Goal: Task Accomplishment & Management: Manage account settings

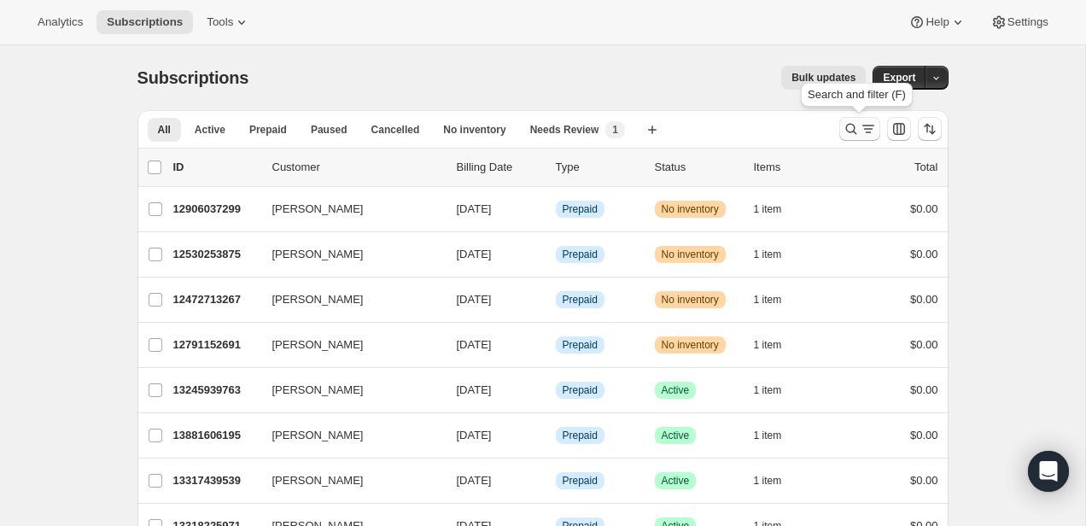
click at [849, 131] on icon "Search and filter results" at bounding box center [850, 128] width 17 height 17
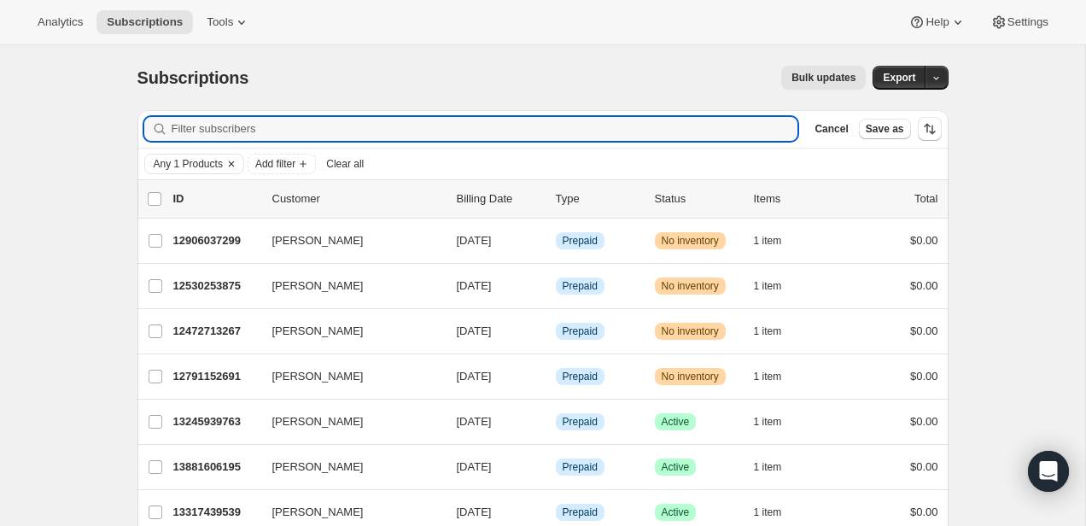
click at [186, 158] on span "Any 1 Products" at bounding box center [188, 164] width 69 height 14
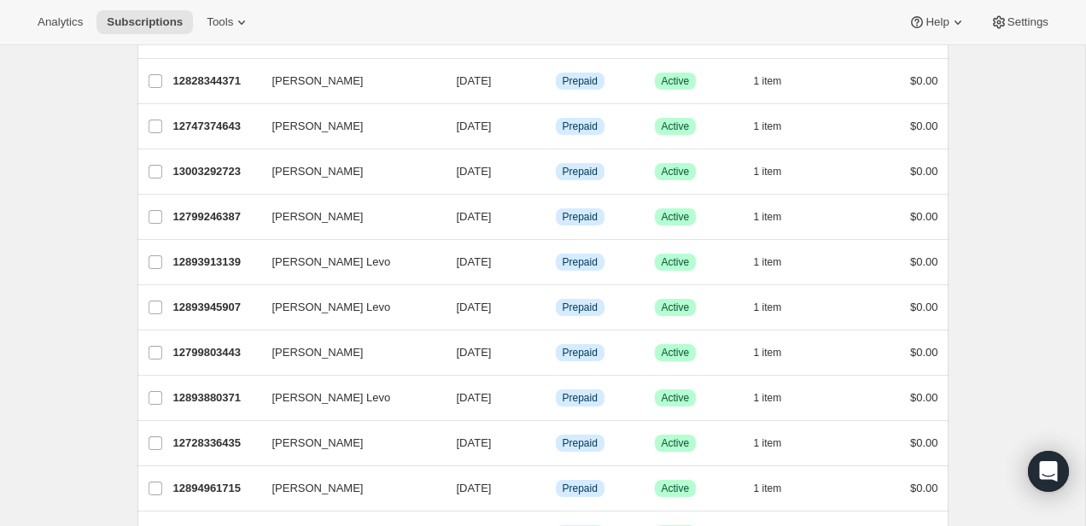
scroll to position [2049, 0]
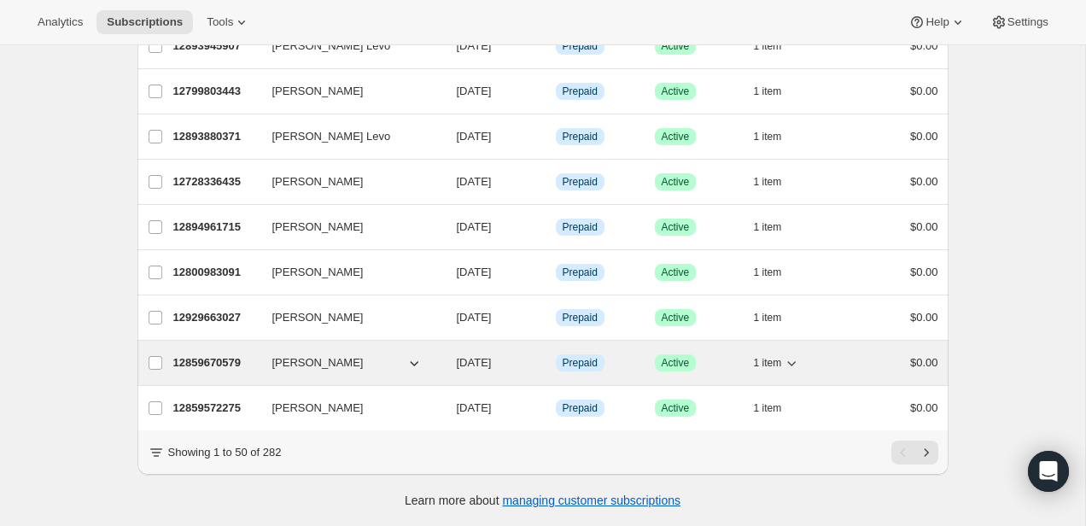
click at [187, 364] on p "12859670579" at bounding box center [215, 362] width 85 height 17
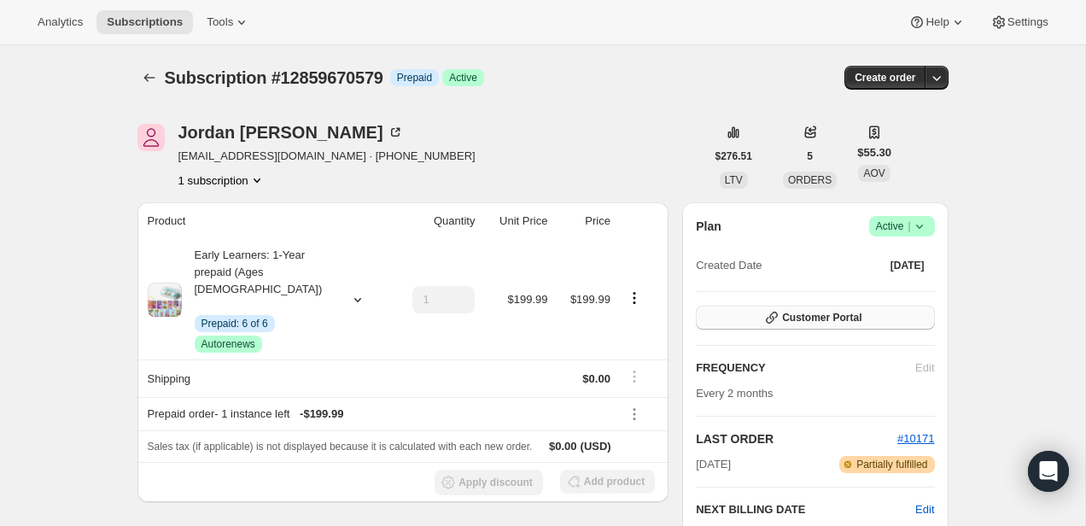
click at [780, 318] on button "Customer Portal" at bounding box center [815, 318] width 238 height 24
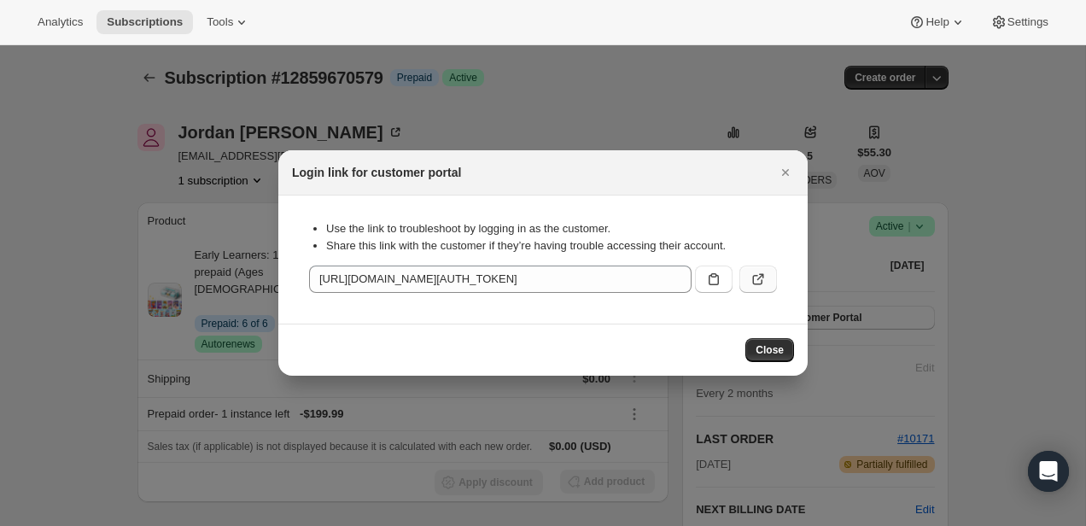
click at [752, 277] on icon ":rcg:" at bounding box center [757, 279] width 17 height 17
click at [145, 67] on div at bounding box center [543, 263] width 1086 height 526
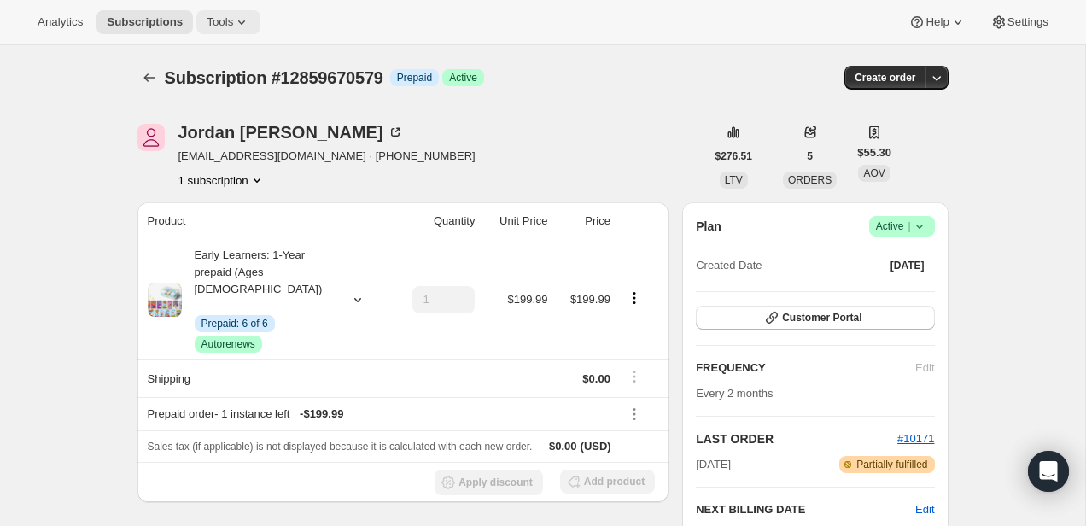
click at [231, 30] on button "Tools" at bounding box center [228, 22] width 64 height 24
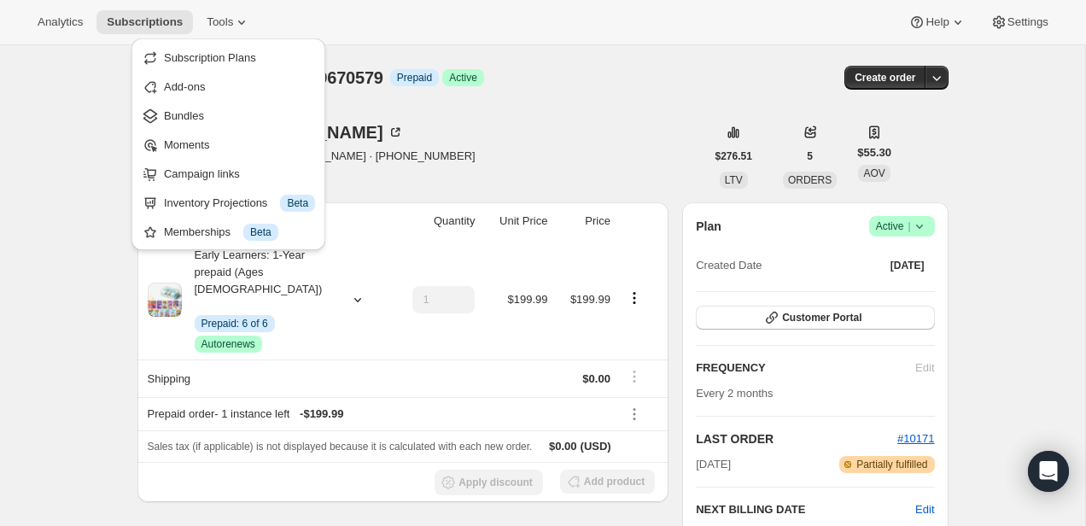
click at [517, 160] on div "Jordan Nelson jordanrose95@gmail.com · +17197615701 1 subscription" at bounding box center [421, 156] width 568 height 65
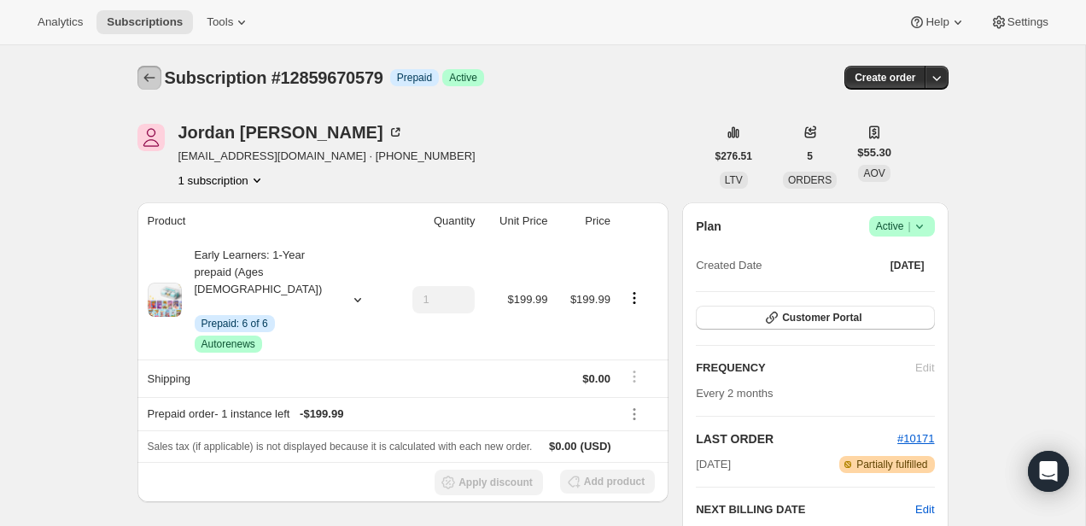
click at [139, 73] on button "Subscriptions" at bounding box center [149, 78] width 24 height 24
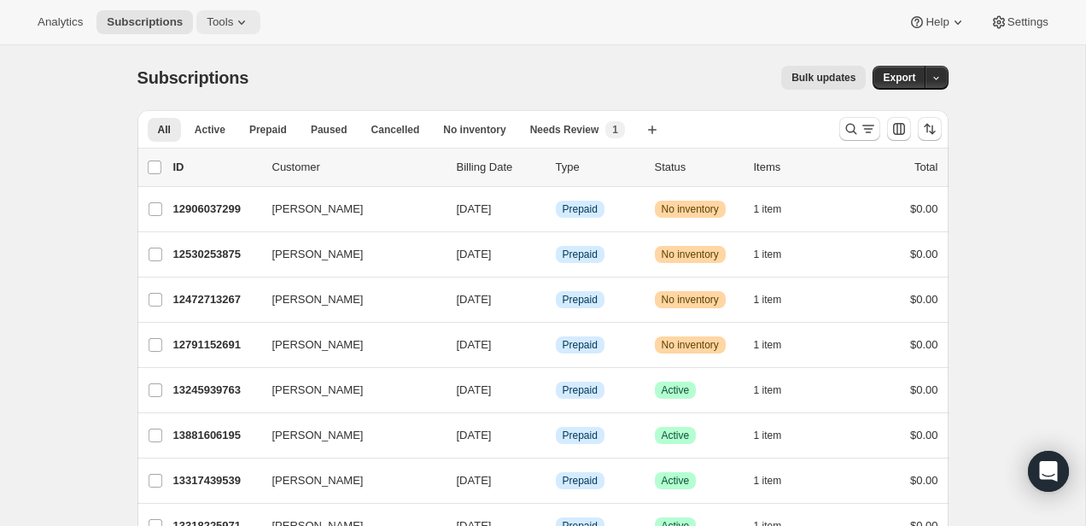
click at [207, 22] on button "Tools" at bounding box center [228, 22] width 64 height 24
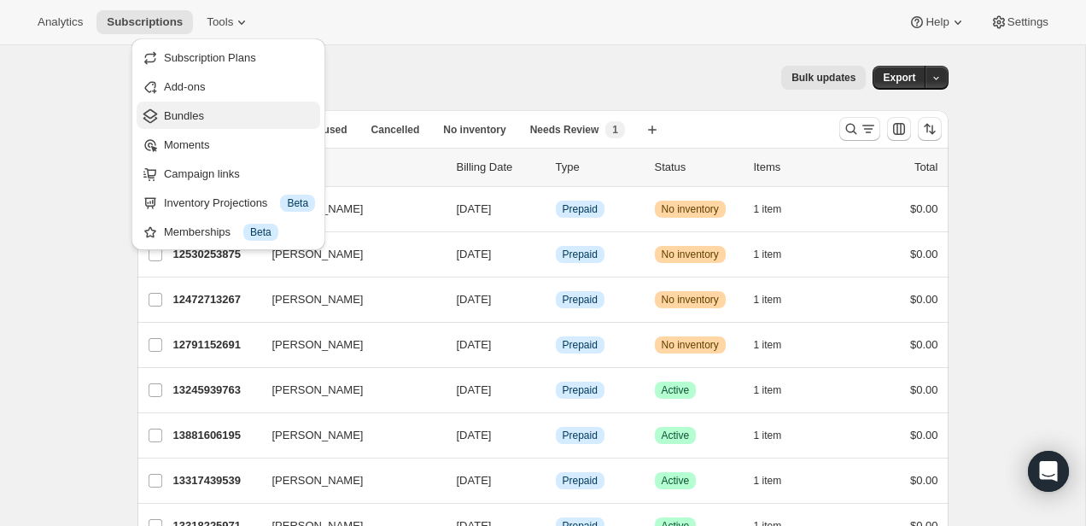
click at [208, 111] on span "Bundles" at bounding box center [239, 116] width 151 height 17
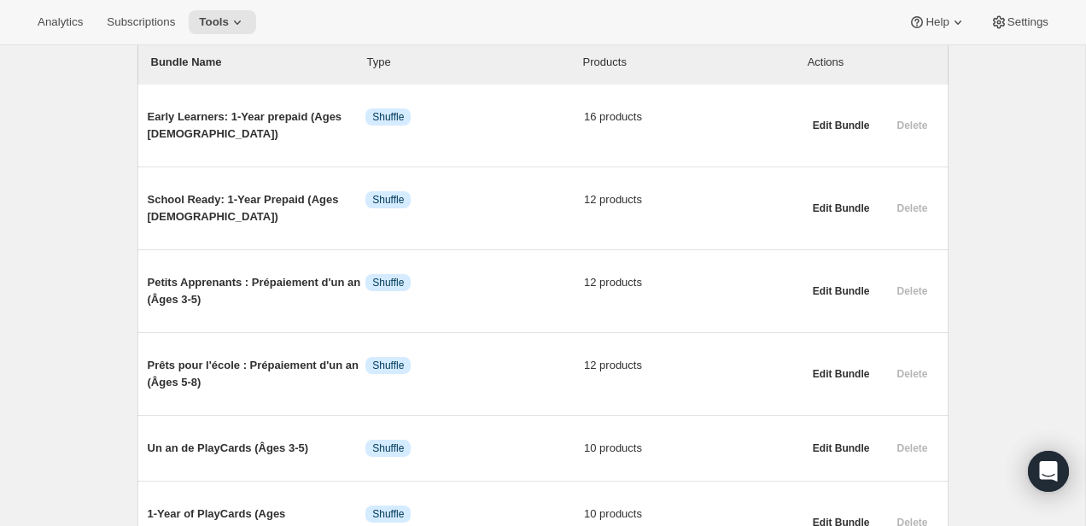
scroll to position [211, 0]
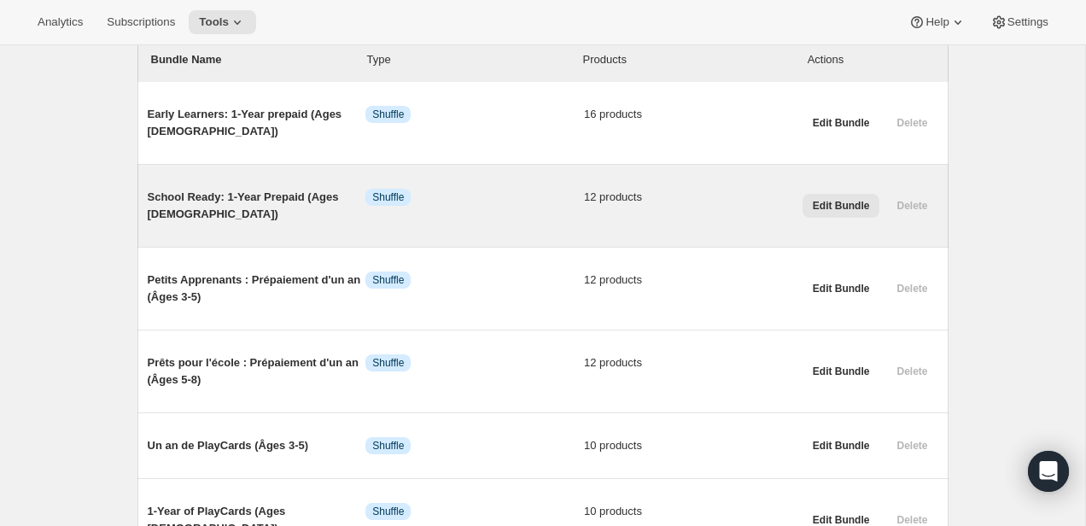
click at [842, 213] on button "Edit Bundle" at bounding box center [841, 206] width 78 height 24
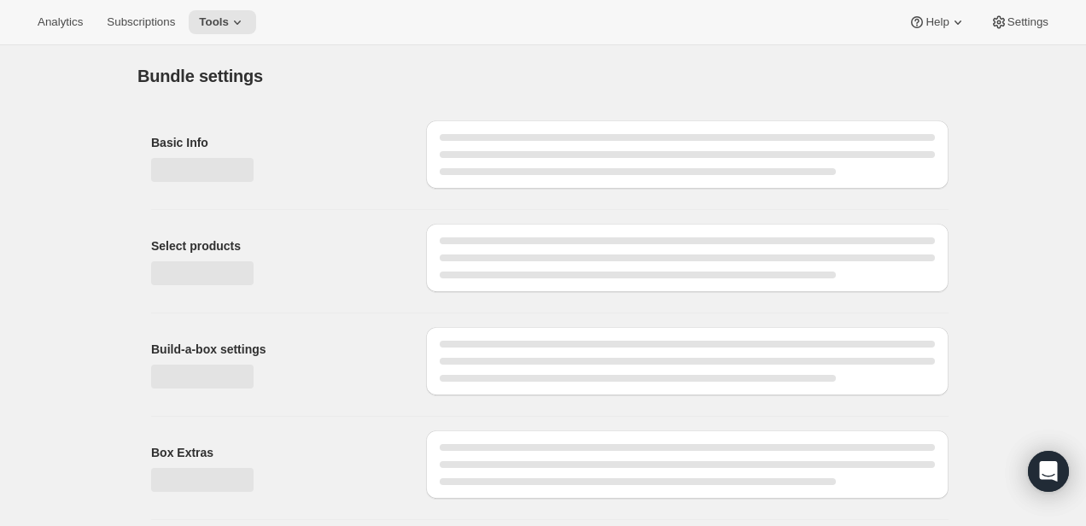
type input "School Ready: 1-Year Prepaid (Ages [DEMOGRAPHIC_DATA])"
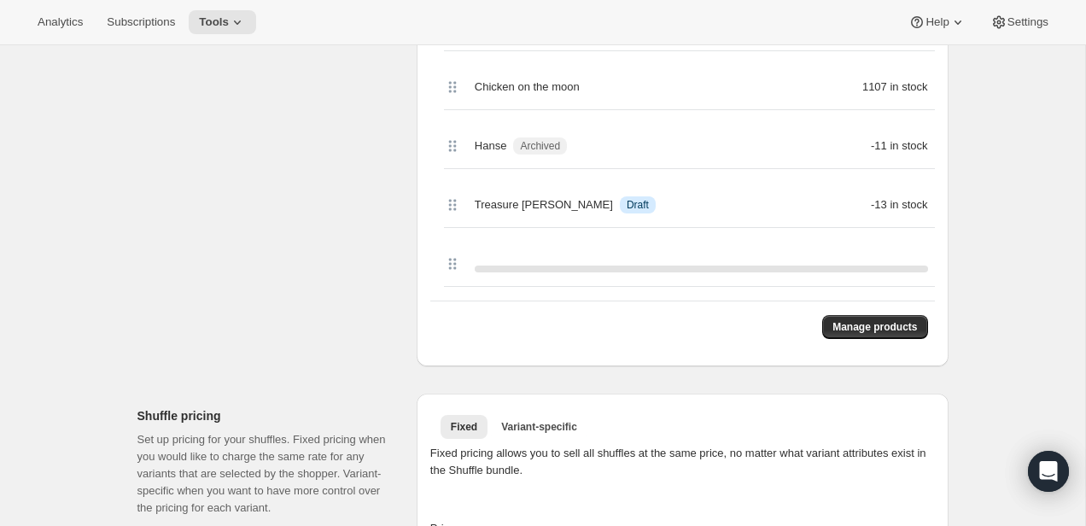
scroll to position [957, 0]
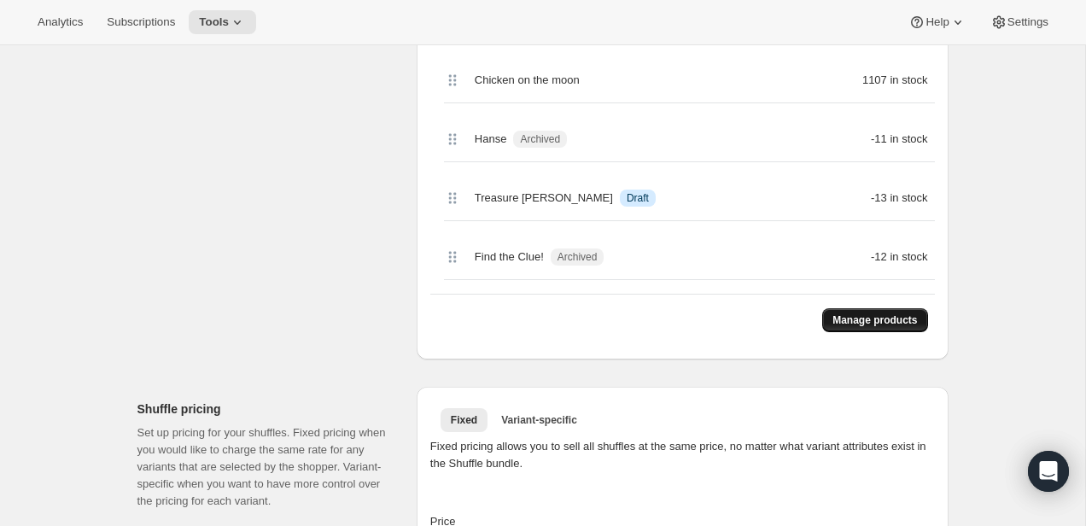
click at [858, 315] on span "Manage products" at bounding box center [874, 320] width 84 height 14
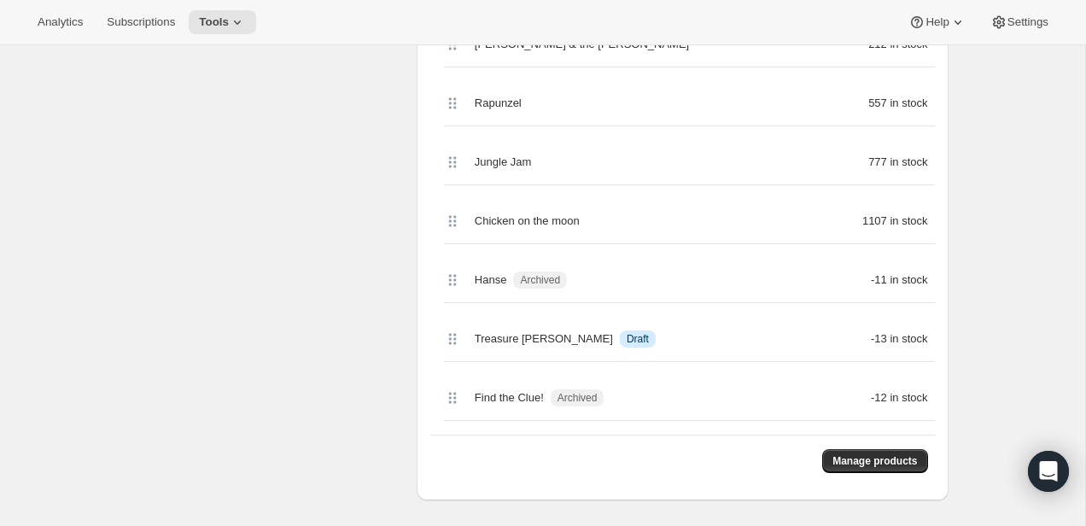
scroll to position [923, 0]
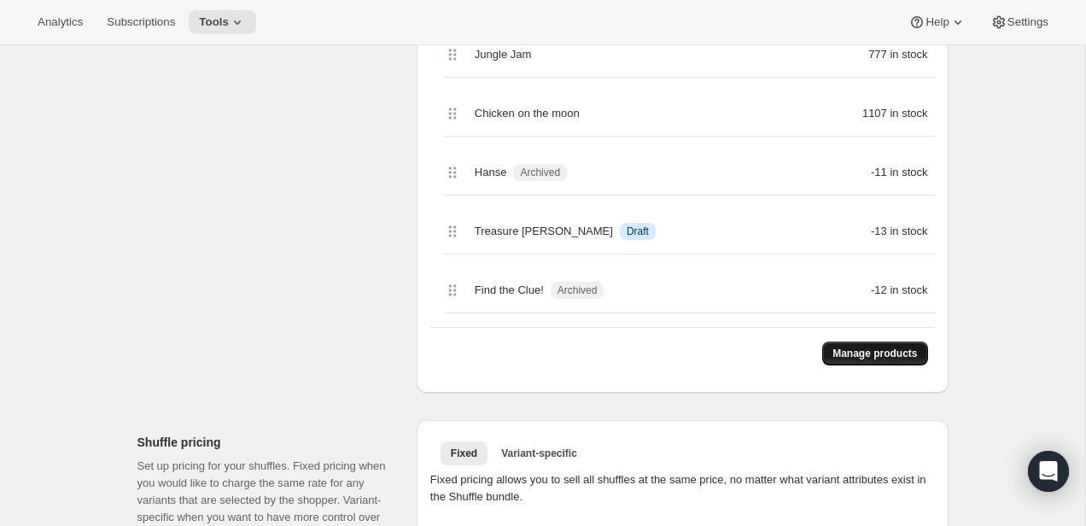
click at [895, 358] on span "Manage products" at bounding box center [874, 354] width 84 height 14
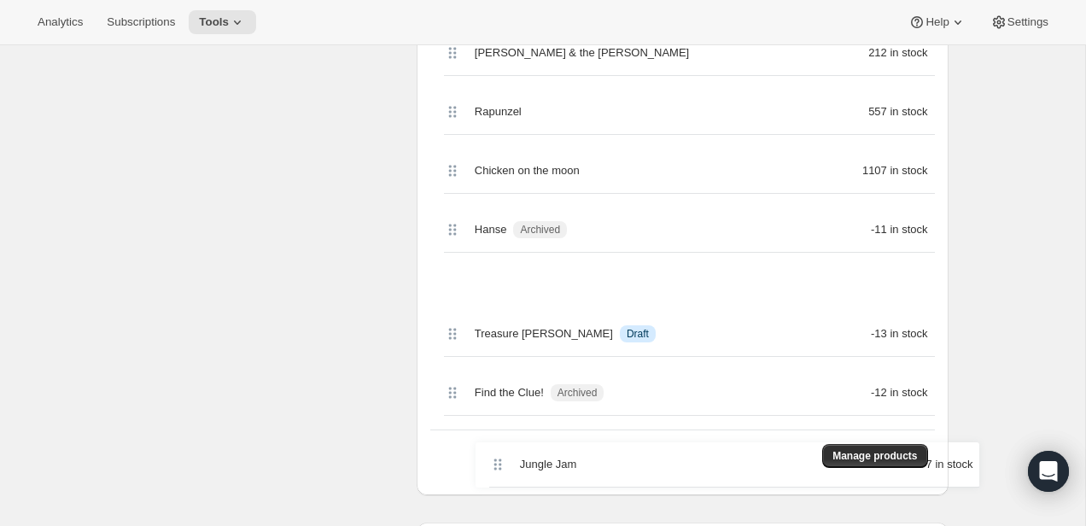
scroll to position [1077, 0]
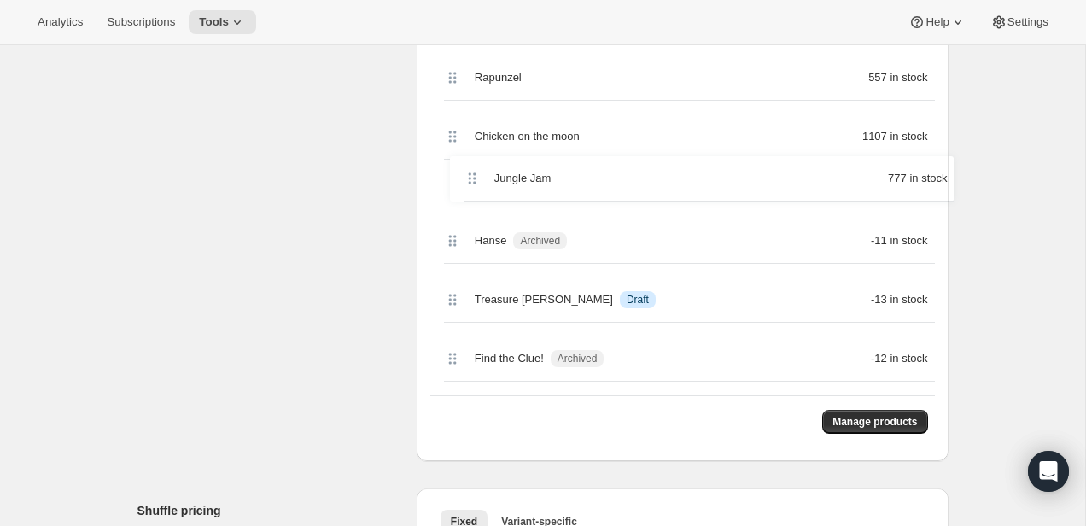
drag, startPoint x: 458, startPoint y: 111, endPoint x: 478, endPoint y: 188, distance: 79.3
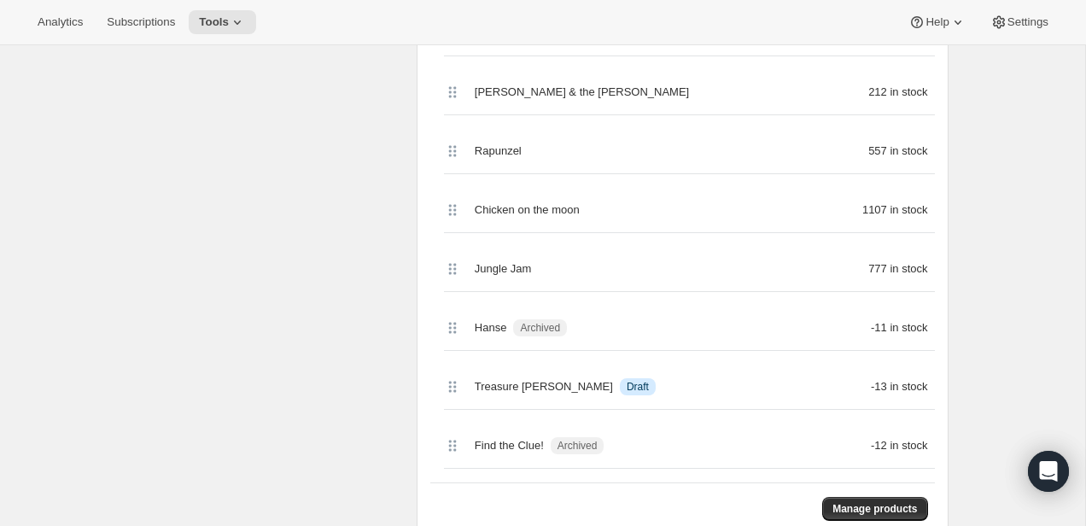
scroll to position [1011, 0]
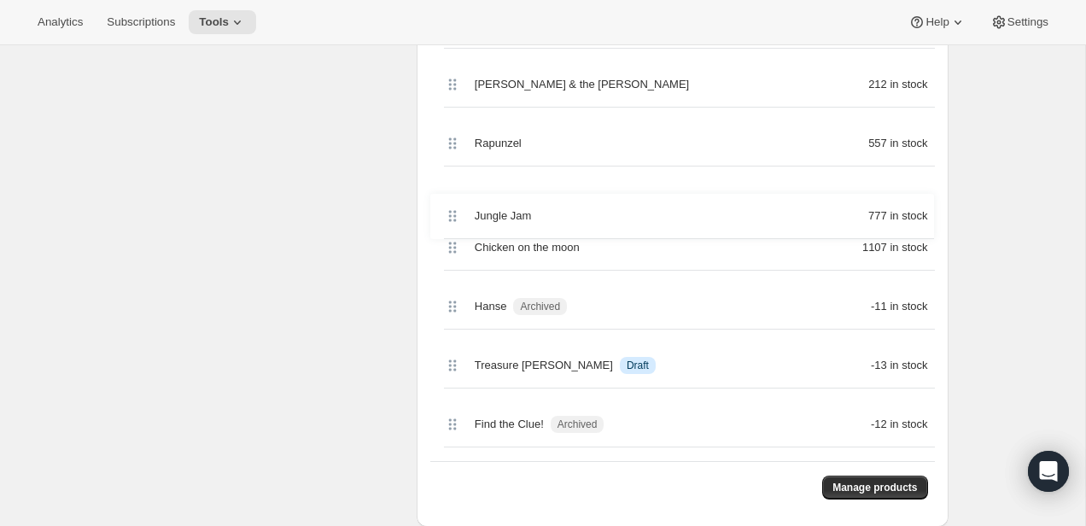
drag, startPoint x: 451, startPoint y: 260, endPoint x: 451, endPoint y: 207, distance: 53.8
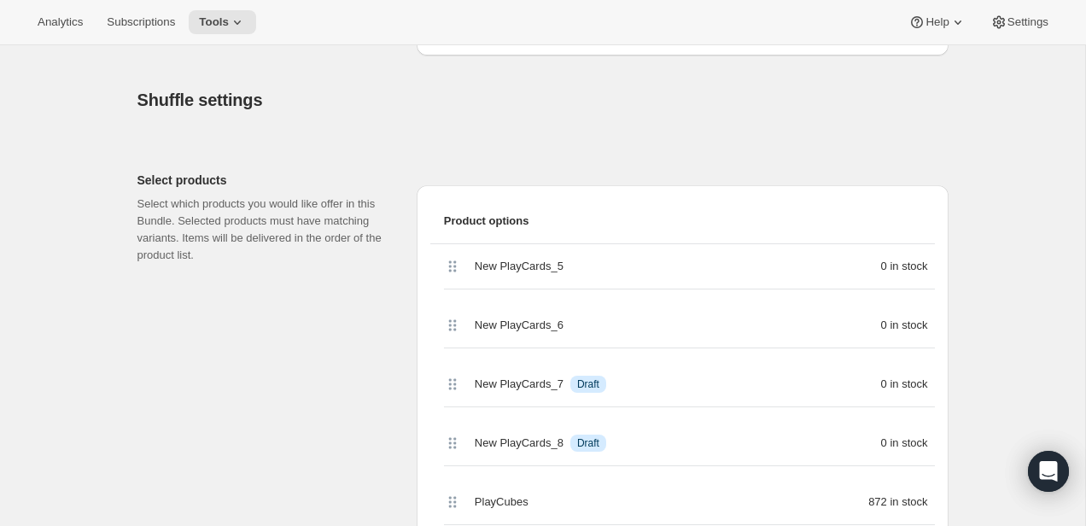
scroll to position [288, 0]
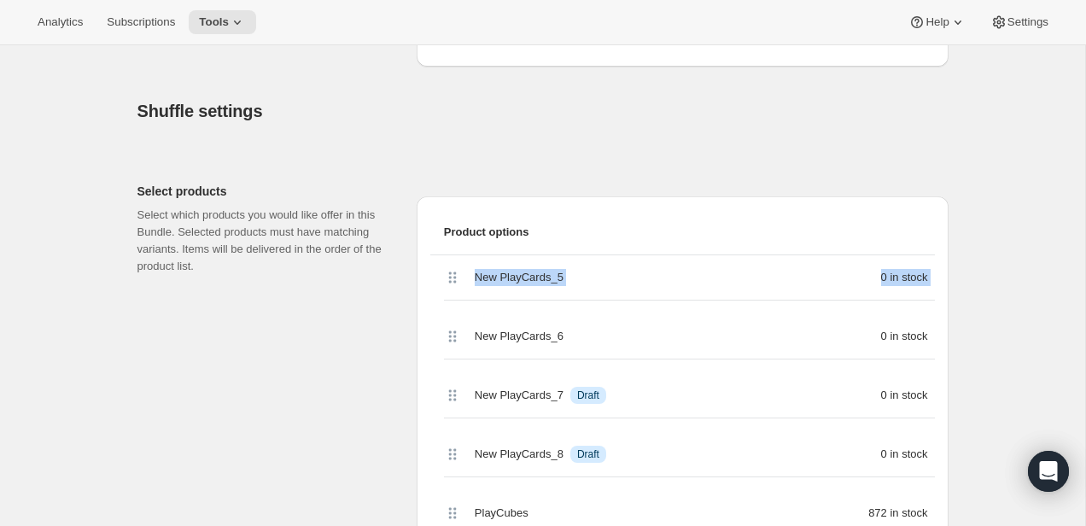
drag, startPoint x: 450, startPoint y: 266, endPoint x: 458, endPoint y: 290, distance: 25.4
click at [458, 290] on div "New PlayCards_5 0 in stock" at bounding box center [689, 277] width 491 height 45
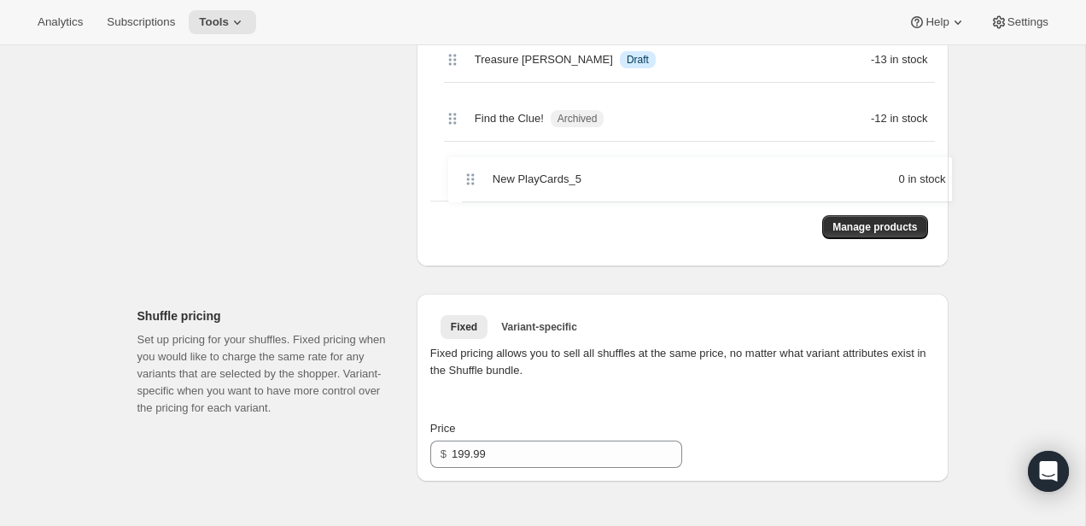
drag, startPoint x: 446, startPoint y: 282, endPoint x: 464, endPoint y: 191, distance: 93.1
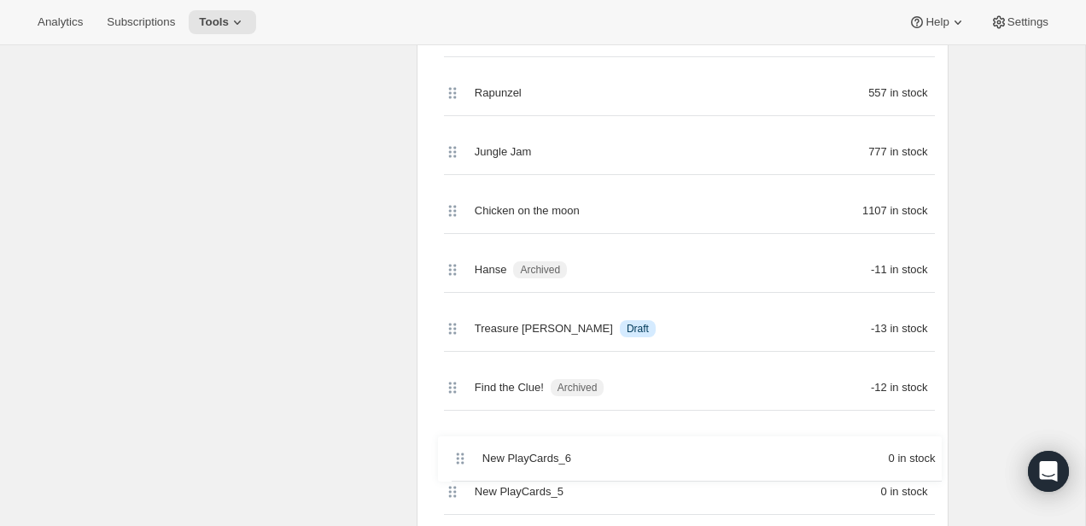
scroll to position [1050, 0]
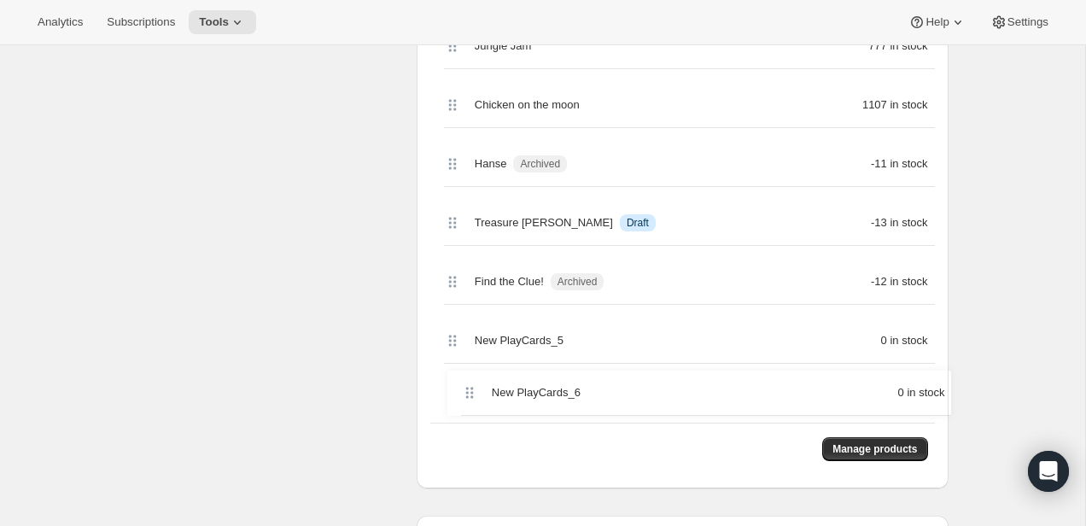
drag, startPoint x: 451, startPoint y: 185, endPoint x: 469, endPoint y: 391, distance: 206.4
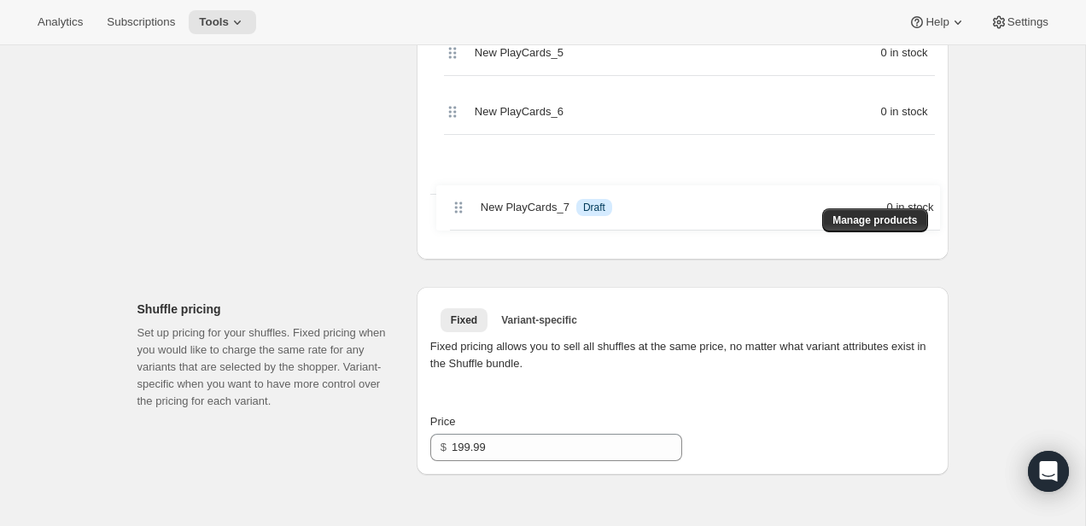
scroll to position [1277, 0]
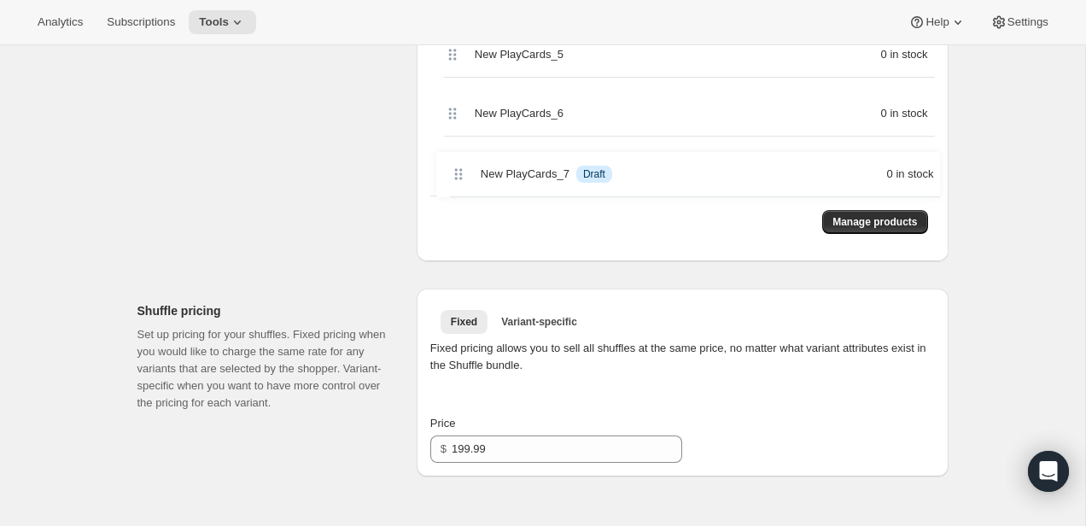
drag, startPoint x: 452, startPoint y: 307, endPoint x: 458, endPoint y: 188, distance: 119.6
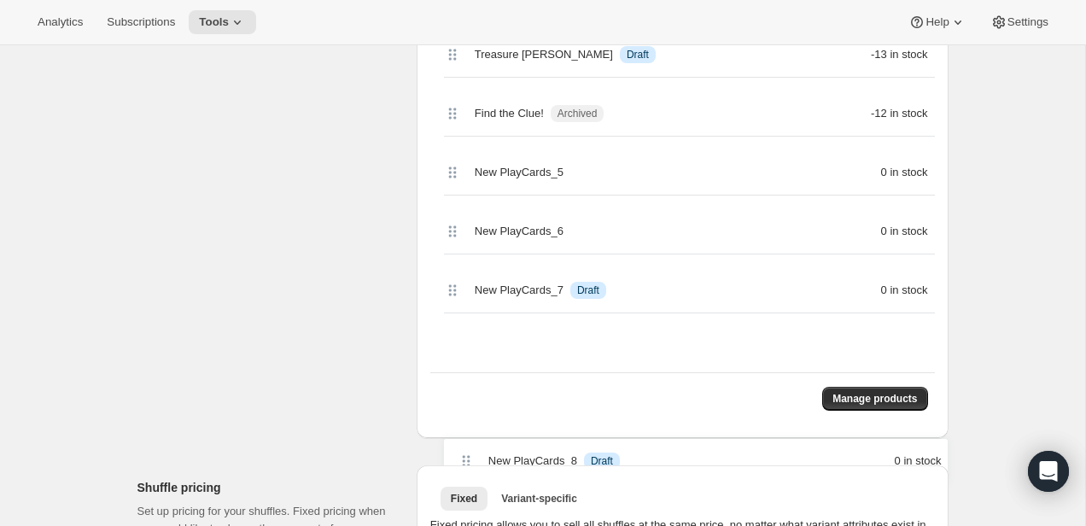
scroll to position [1267, 0]
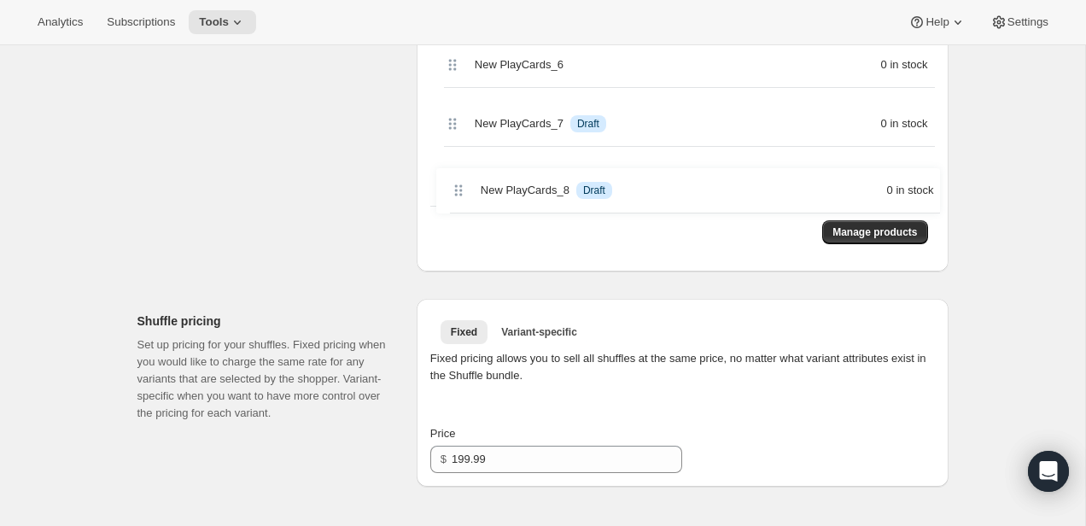
drag, startPoint x: 458, startPoint y: 240, endPoint x: 464, endPoint y: 201, distance: 38.9
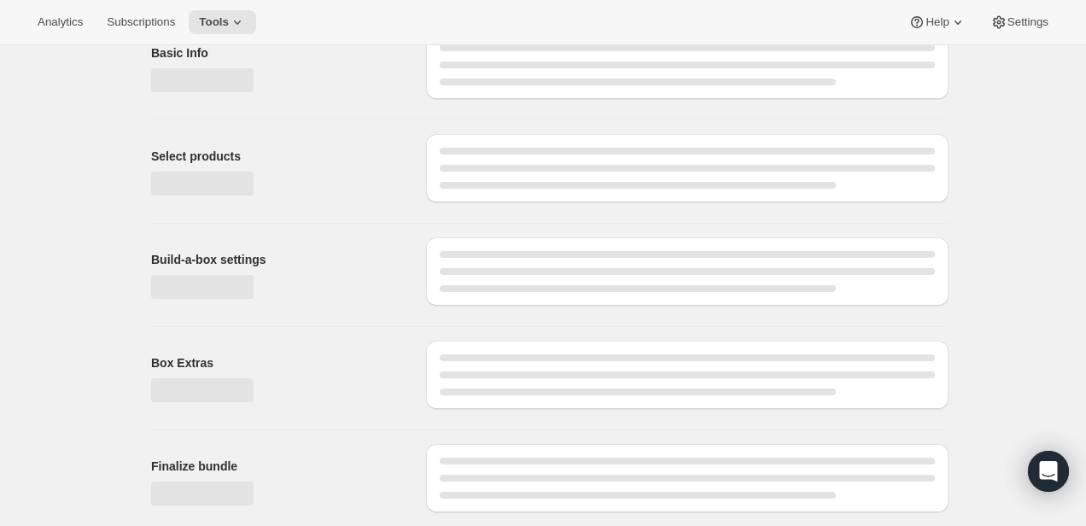
scroll to position [0, 0]
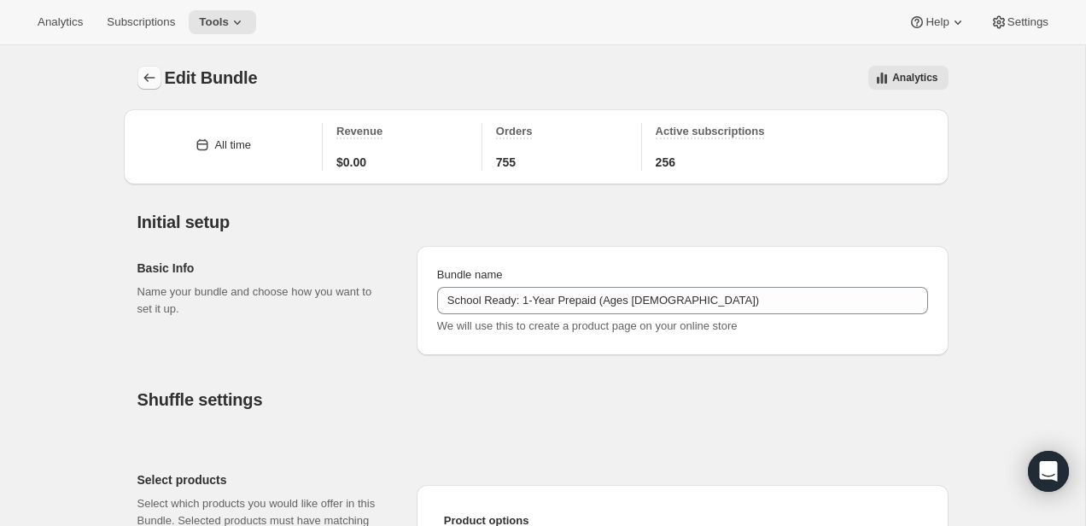
click at [154, 79] on icon "Bundles" at bounding box center [149, 77] width 17 height 17
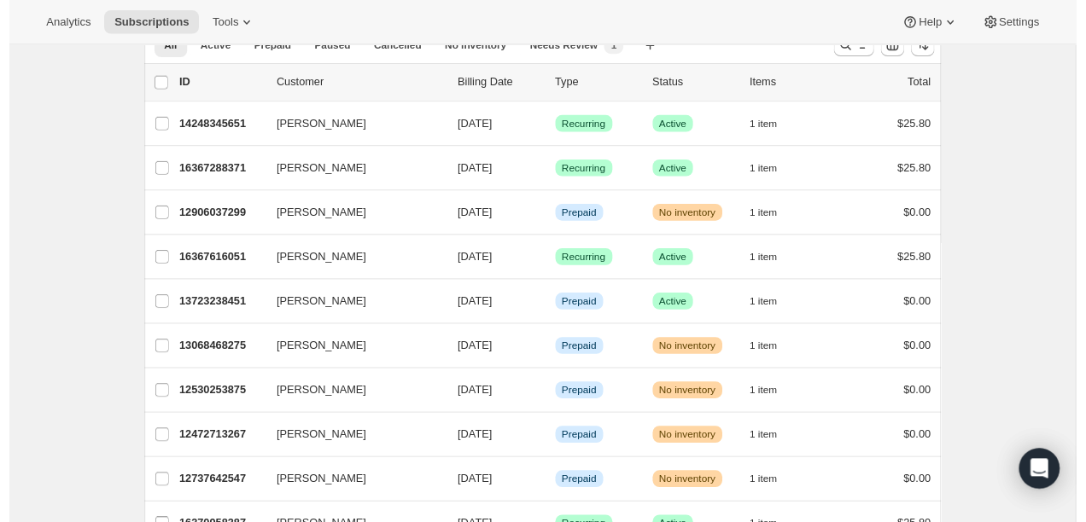
scroll to position [38, 0]
